Goal: Find specific page/section

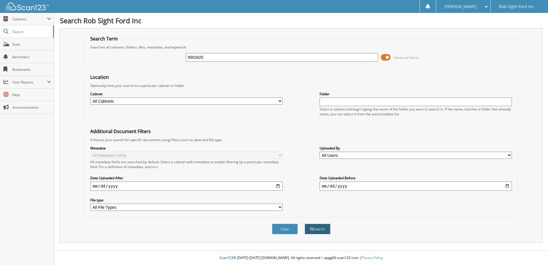
type input "9503425"
click at [318, 232] on button "Search" at bounding box center [317, 228] width 26 height 11
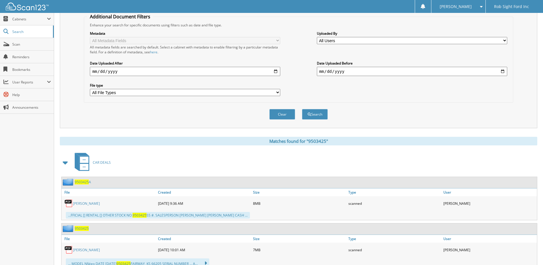
scroll to position [172, 0]
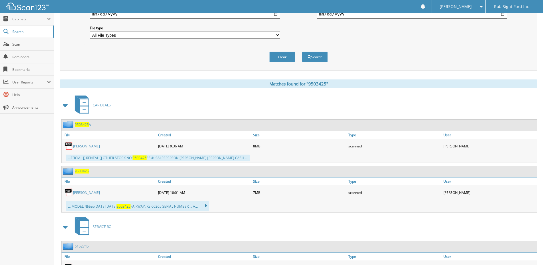
click at [90, 191] on link "WILLIAM B KIRCHER" at bounding box center [86, 192] width 27 height 5
drag, startPoint x: 479, startPoint y: 7, endPoint x: 467, endPoint y: 26, distance: 22.2
click at [479, 7] on span at bounding box center [479, 7] width 5 height 4
click at [466, 28] on link "Logout" at bounding box center [459, 28] width 54 height 10
